Goal: Communication & Community: Answer question/provide support

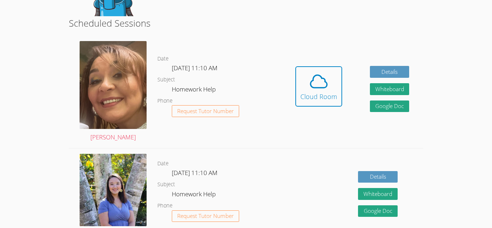
scroll to position [173, 0]
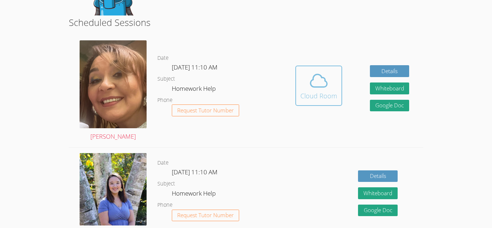
click at [314, 78] on icon at bounding box center [319, 81] width 20 height 20
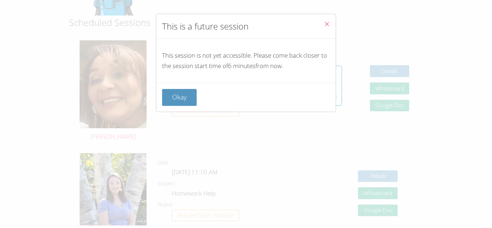
click at [326, 23] on icon "Close" at bounding box center [327, 24] width 6 height 6
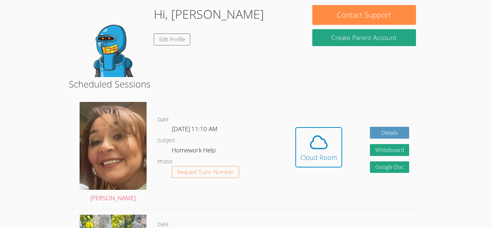
scroll to position [101, 0]
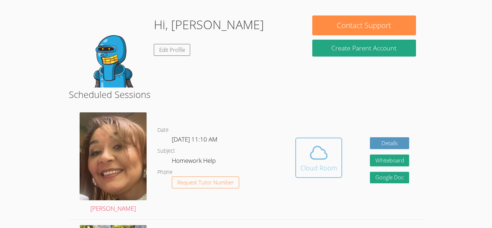
click at [298, 160] on button "Cloud Room" at bounding box center [318, 158] width 47 height 40
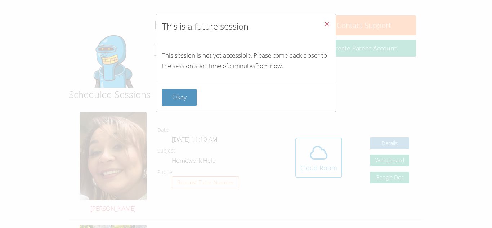
click at [332, 27] on button "Close" at bounding box center [327, 25] width 18 height 22
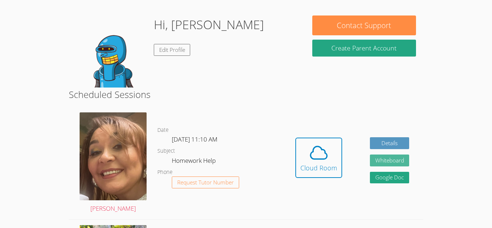
click at [381, 164] on button "Whiteboard" at bounding box center [390, 161] width 40 height 12
click at [370, 155] on button "Whiteboard" at bounding box center [390, 161] width 40 height 12
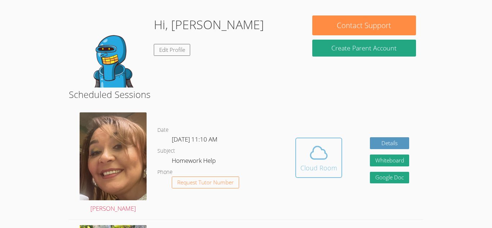
click at [316, 155] on icon at bounding box center [319, 153] width 20 height 20
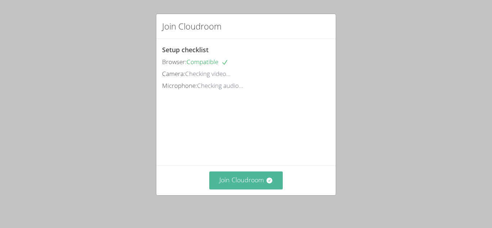
click at [263, 174] on button "Join Cloudroom" at bounding box center [246, 180] width 74 height 18
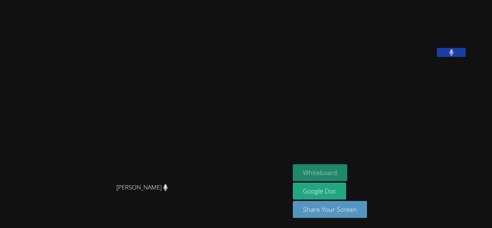
click at [336, 167] on button "Whiteboard" at bounding box center [320, 172] width 54 height 17
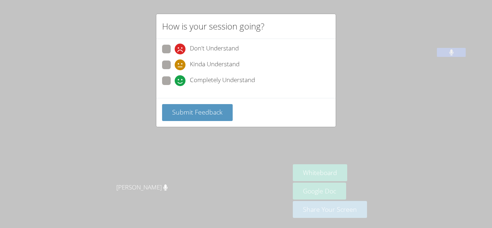
click at [175, 86] on span at bounding box center [175, 86] width 0 height 0
click at [175, 78] on input "Completely Understand" at bounding box center [178, 79] width 6 height 6
radio input "true"
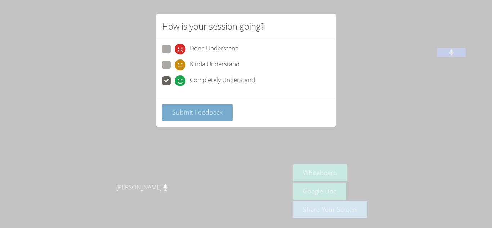
click at [185, 106] on button "Submit Feedback" at bounding box center [197, 112] width 71 height 17
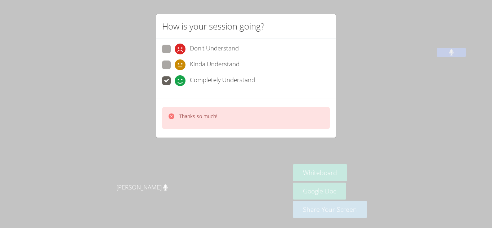
click at [137, 133] on div "How is your session going? Don't Understand Kinda Understand Completely Underst…" at bounding box center [246, 114] width 492 height 228
click at [245, 147] on div "How is your session going? Don't Understand Kinda Understand Completely Underst…" at bounding box center [246, 114] width 492 height 228
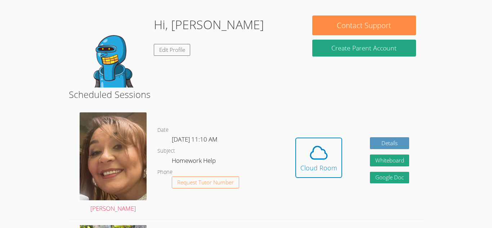
scroll to position [101, 0]
